Goal: Navigation & Orientation: Go to known website

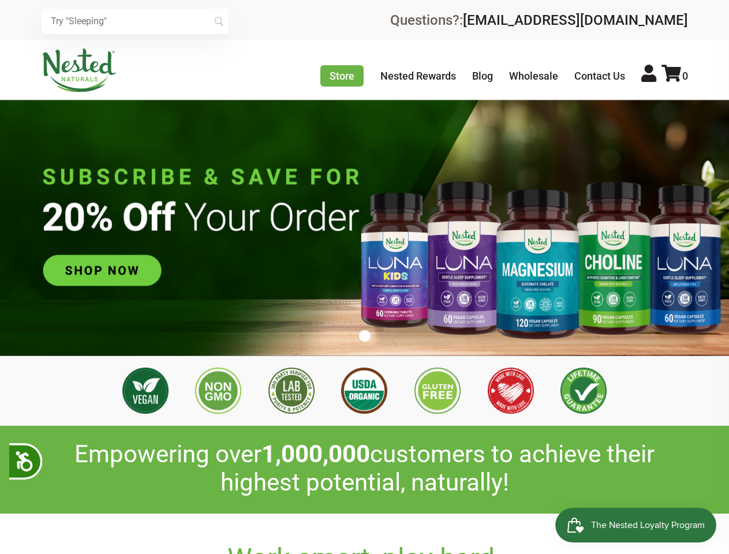
scroll to position [0, 3042]
click at [25, 461] on icon at bounding box center [24, 460] width 20 height 20
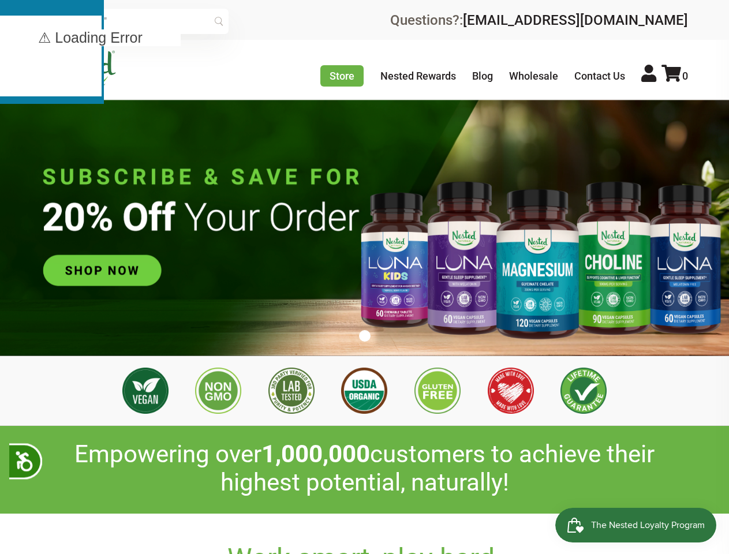
click at [135, 21] on input "text" at bounding box center [135, 21] width 187 height 25
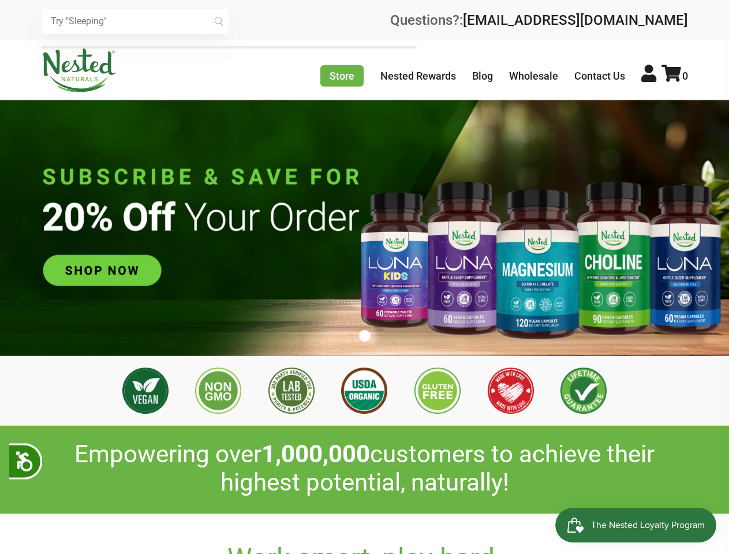
click at [675, 76] on icon at bounding box center [672, 73] width 20 height 17
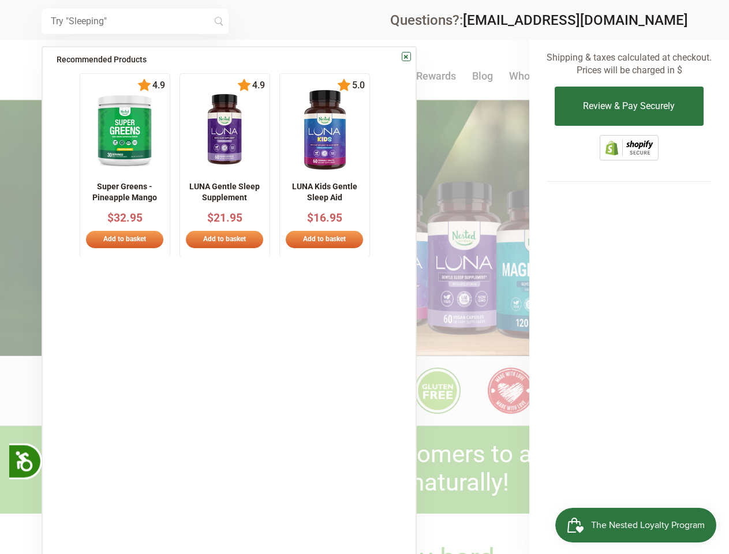
scroll to position [0, 3447]
click at [364, 327] on div at bounding box center [364, 277] width 729 height 554
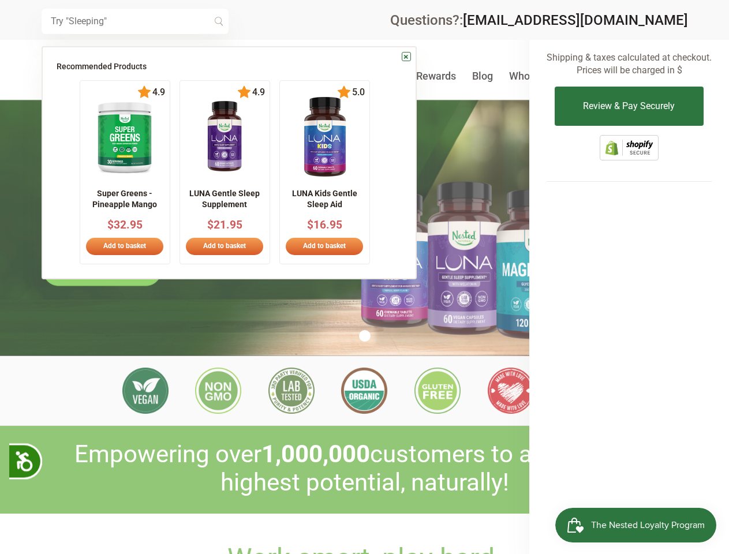
click at [365, 336] on div at bounding box center [364, 277] width 729 height 554
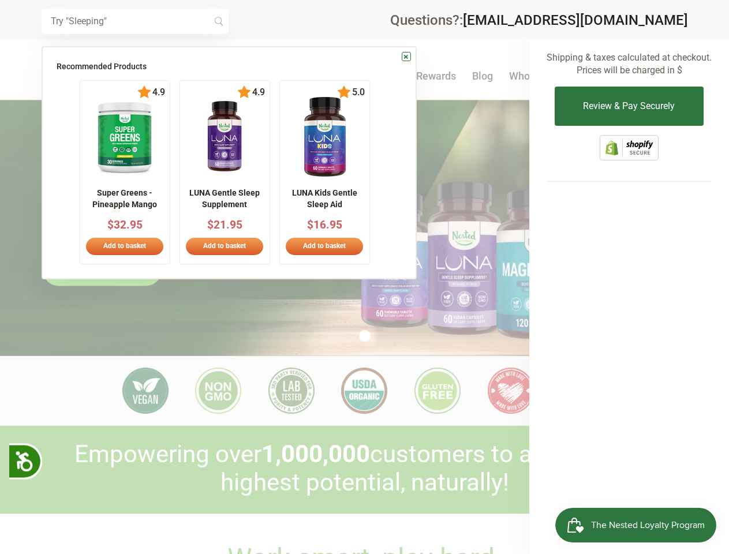
scroll to position [0, 0]
